Goal: Contribute content: Add original content to the website for others to see

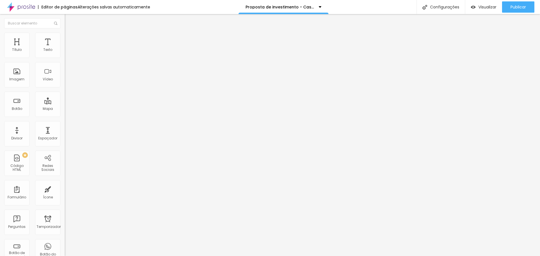
click at [65, 51] on img at bounding box center [67, 49] width 4 height 4
click at [127, 7] on font "Alterações salvas automaticamente" at bounding box center [114, 7] width 73 height 6
click at [519, 6] on font "Publicar" at bounding box center [518, 7] width 15 height 6
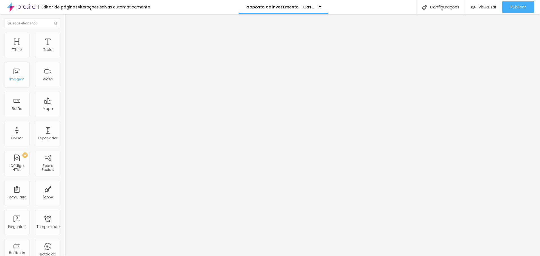
click at [17, 79] on font "Imagem" at bounding box center [16, 79] width 15 height 5
click at [65, 88] on span "Original" at bounding box center [72, 85] width 14 height 5
click at [65, 98] on font "Quadrado" at bounding box center [74, 95] width 18 height 5
click at [65, 37] on li "Estilo" at bounding box center [97, 36] width 65 height 6
type input "95"
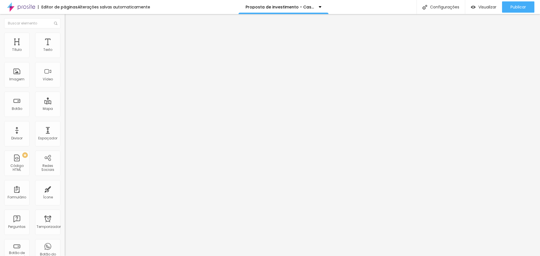
type input "95"
type input "85"
type input "80"
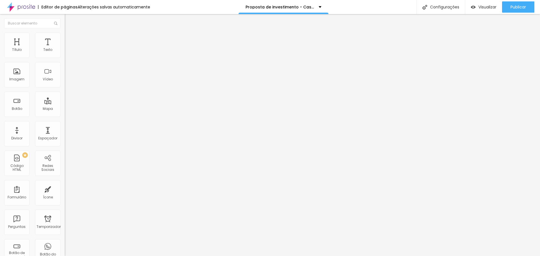
type input "75"
type input "45"
type input "35"
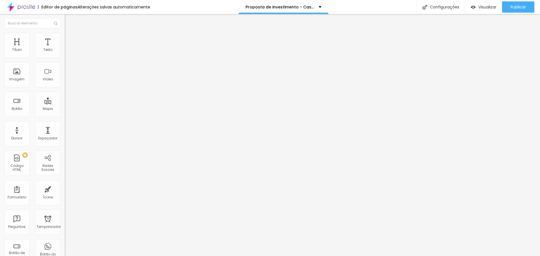
type input "35"
type input "30"
type input "25"
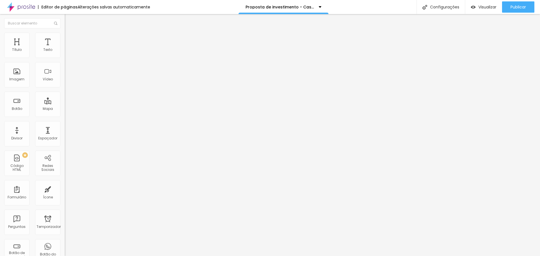
type input "20"
type input "15"
type input "10"
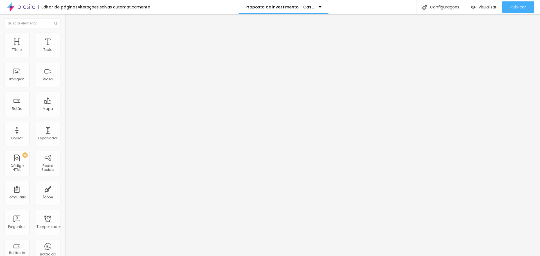
drag, startPoint x: 58, startPoint y: 60, endPoint x: 6, endPoint y: 64, distance: 52.5
type input "10"
click at [65, 58] on input "range" at bounding box center [83, 55] width 36 height 5
type input "5"
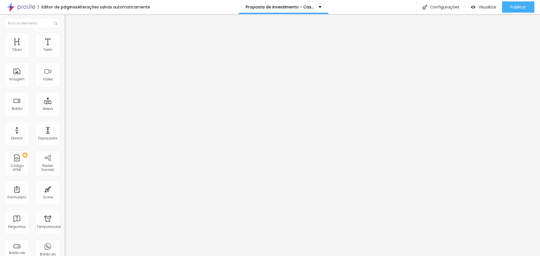
type input "99"
type input "125"
type input "138"
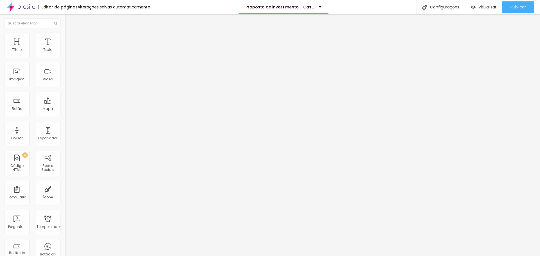
type input "138"
type input "145"
type input "148"
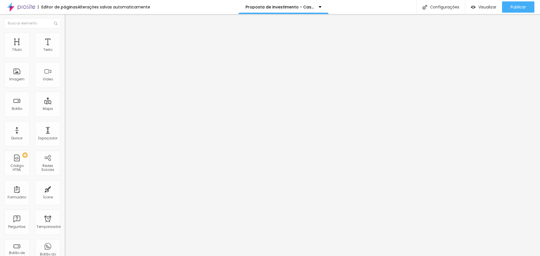
type input "150"
type input "153"
type input "161"
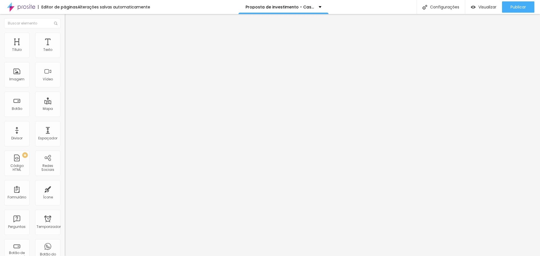
type input "161"
type input "170"
type input "188"
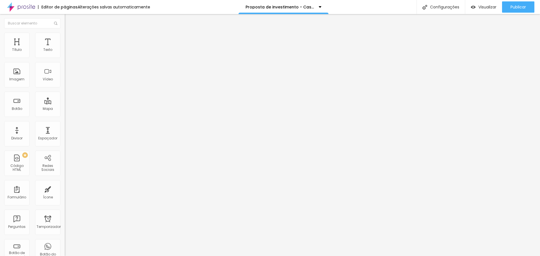
type input "200"
drag, startPoint x: 12, startPoint y: 71, endPoint x: 72, endPoint y: 76, distance: 60.4
type input "200"
click at [72, 123] on input "range" at bounding box center [83, 125] width 36 height 5
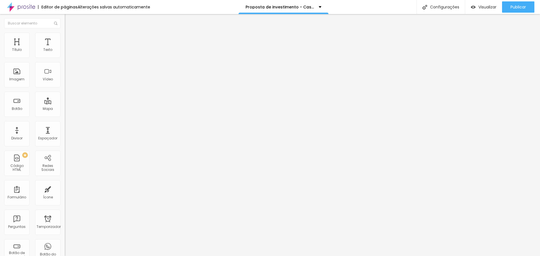
click at [70, 33] on font "Conteúdo" at bounding box center [78, 30] width 17 height 5
click at [65, 48] on span "Adicionar imagem" at bounding box center [83, 46] width 36 height 5
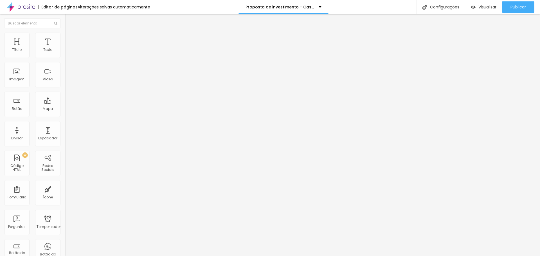
click at [65, 71] on img at bounding box center [67, 69] width 4 height 4
click at [70, 38] on font "Estilo" at bounding box center [74, 36] width 9 height 5
type input "193"
type input "142"
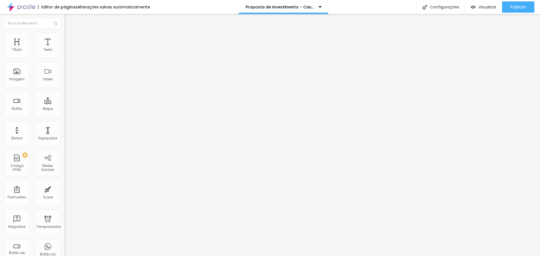
type input "142"
type input "138"
type input "137"
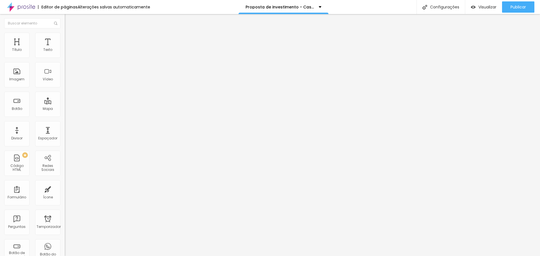
type input "135"
type input "127"
type input "123"
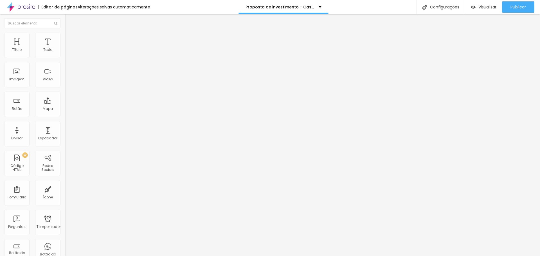
type input "123"
type input "118"
type input "110"
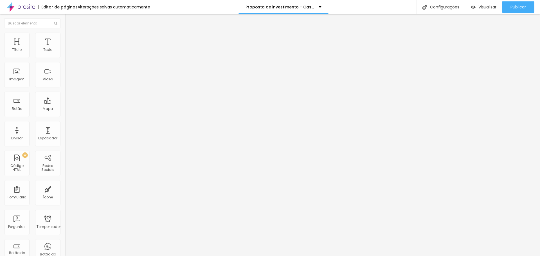
type input "99"
type input "94"
type input "89"
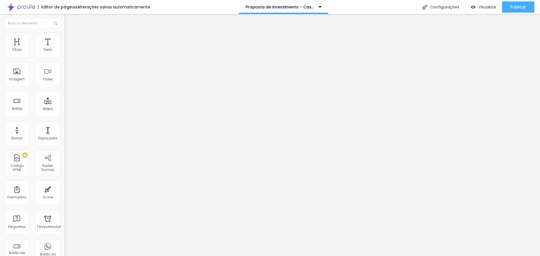
type input "89"
type input "82"
type input "79"
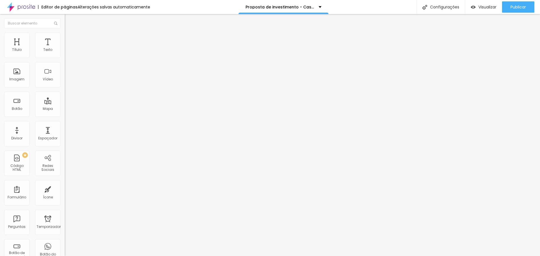
type input "74"
type input "71"
type input "36"
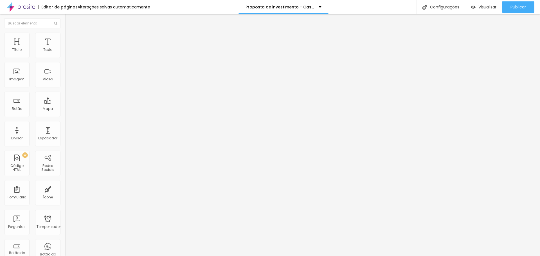
type input "36"
type input "30"
type input "20"
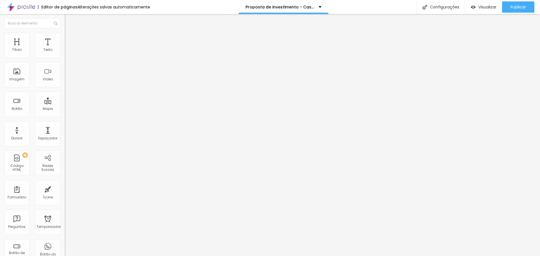
type input "5"
type input "0"
drag, startPoint x: 47, startPoint y: 71, endPoint x: 0, endPoint y: 70, distance: 46.7
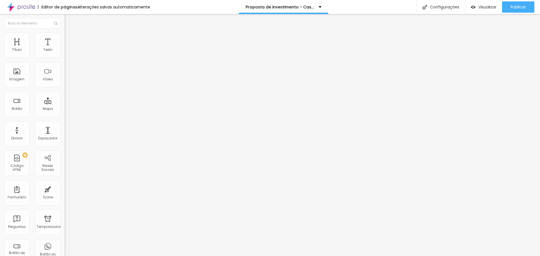
type input "0"
click at [65, 123] on input "range" at bounding box center [83, 125] width 36 height 5
type input "15"
type input "20"
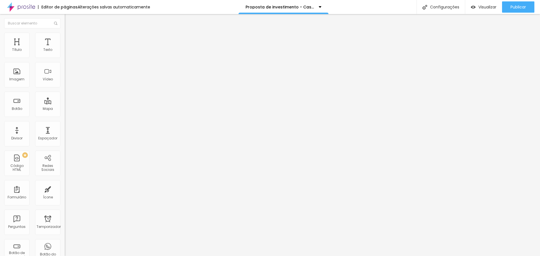
type input "20"
type input "25"
type input "30"
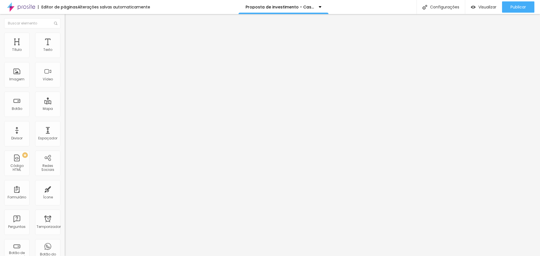
type input "25"
type input "20"
drag, startPoint x: 5, startPoint y: 59, endPoint x: 11, endPoint y: 63, distance: 7.1
type input "20"
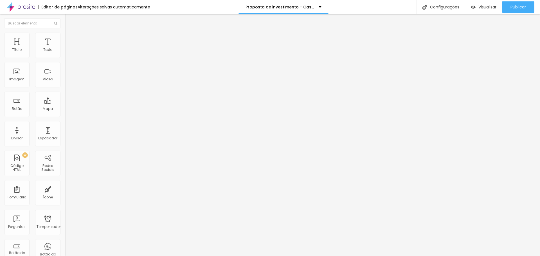
click at [65, 58] on input "range" at bounding box center [83, 55] width 36 height 5
click at [65, 38] on img at bounding box center [67, 40] width 5 height 5
type input "7"
type input "0"
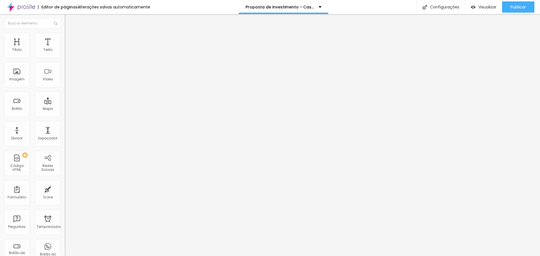
type input "0"
drag, startPoint x: 17, startPoint y: 55, endPoint x: 0, endPoint y: 55, distance: 16.9
type input "0"
click at [65, 109] on input "range" at bounding box center [83, 111] width 36 height 5
type input "0"
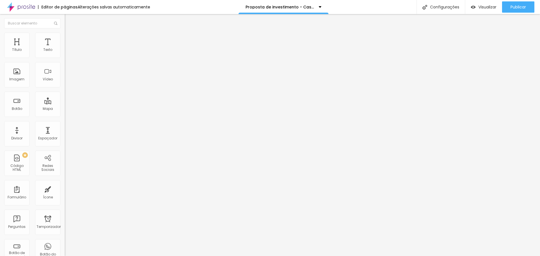
type input "0"
drag, startPoint x: 15, startPoint y: 67, endPoint x: 0, endPoint y: 67, distance: 14.9
type input "0"
click at [65, 189] on input "range" at bounding box center [83, 191] width 36 height 5
click at [515, 10] on font "Publicar" at bounding box center [518, 7] width 15 height 6
